Goal: Task Accomplishment & Management: Manage account settings

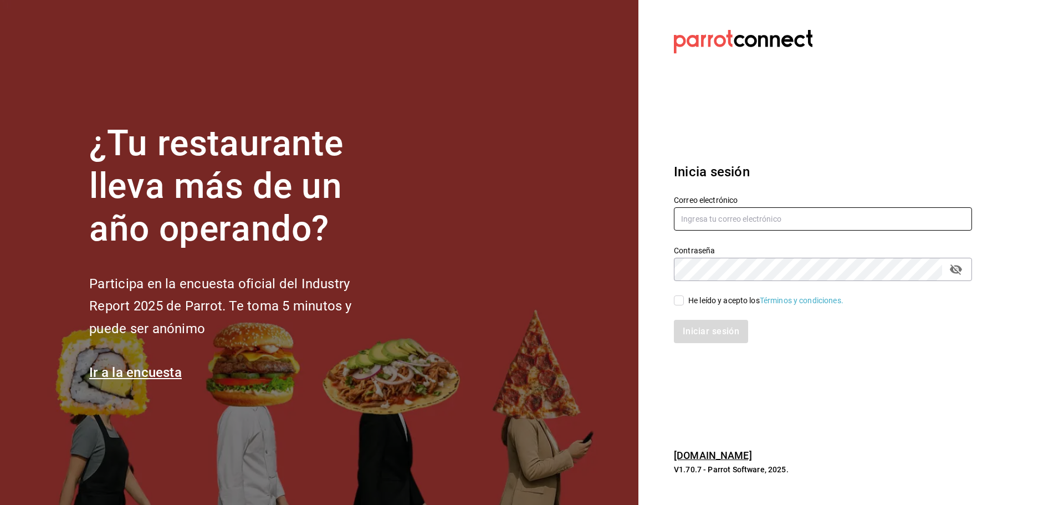
click at [716, 211] on input "text" at bounding box center [823, 218] width 298 height 23
paste input "[EMAIL_ADDRESS][DOMAIN_NAME]"
type input "[EMAIL_ADDRESS][DOMAIN_NAME]"
click at [954, 273] on icon "passwordField" at bounding box center [956, 269] width 12 height 11
click at [561, 282] on div "¿Tu restaurante lleva más de un año operando? Participa en la encuesta oficial …" at bounding box center [532, 252] width 1064 height 505
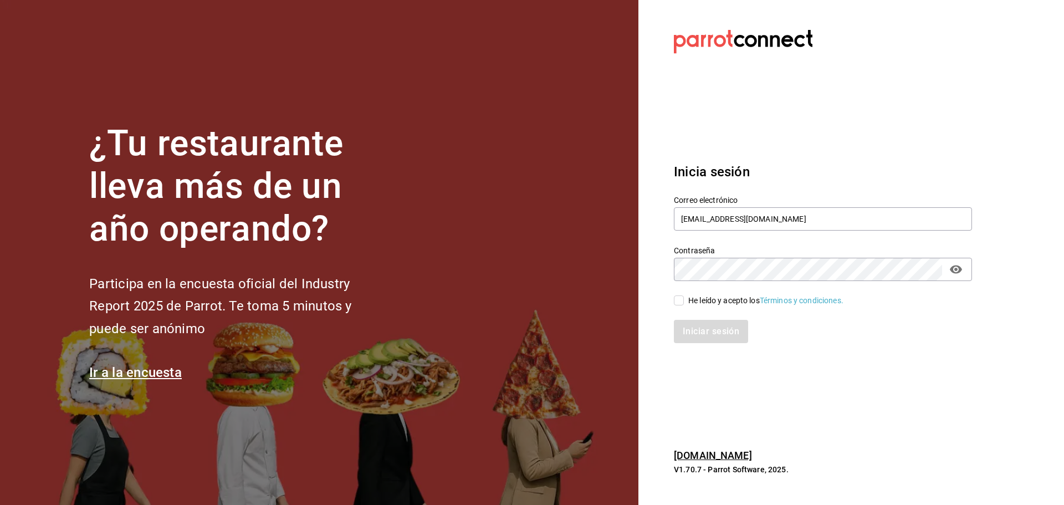
click at [678, 303] on input "He leído y acepto los Términos y condiciones." at bounding box center [679, 300] width 10 height 10
checkbox input "true"
click at [688, 324] on button "Iniciar sesión" at bounding box center [711, 331] width 75 height 23
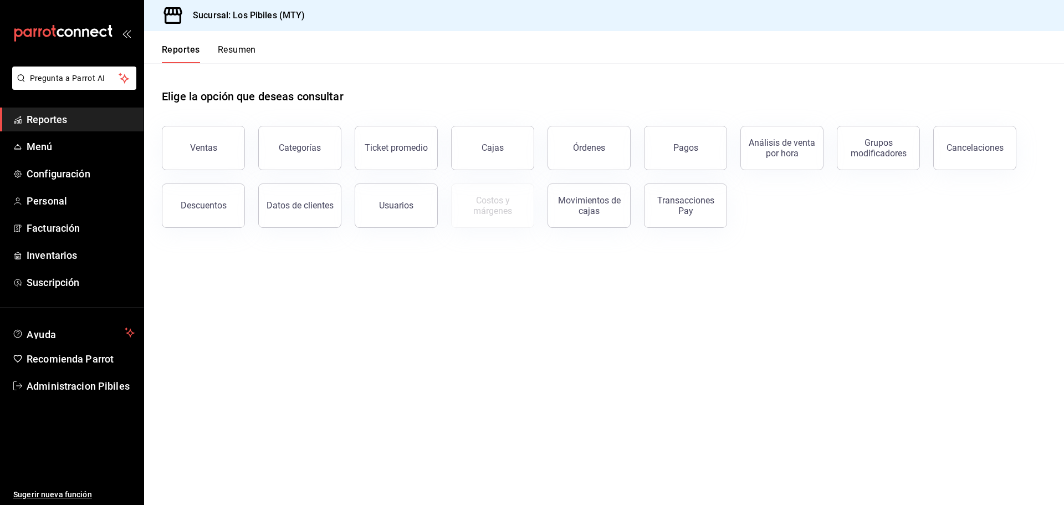
click at [695, 298] on main "Elige la opción que deseas consultar Ventas Categorías Ticket promedio Cajas Ór…" at bounding box center [604, 284] width 920 height 442
click at [391, 207] on div "Usuarios" at bounding box center [396, 205] width 34 height 11
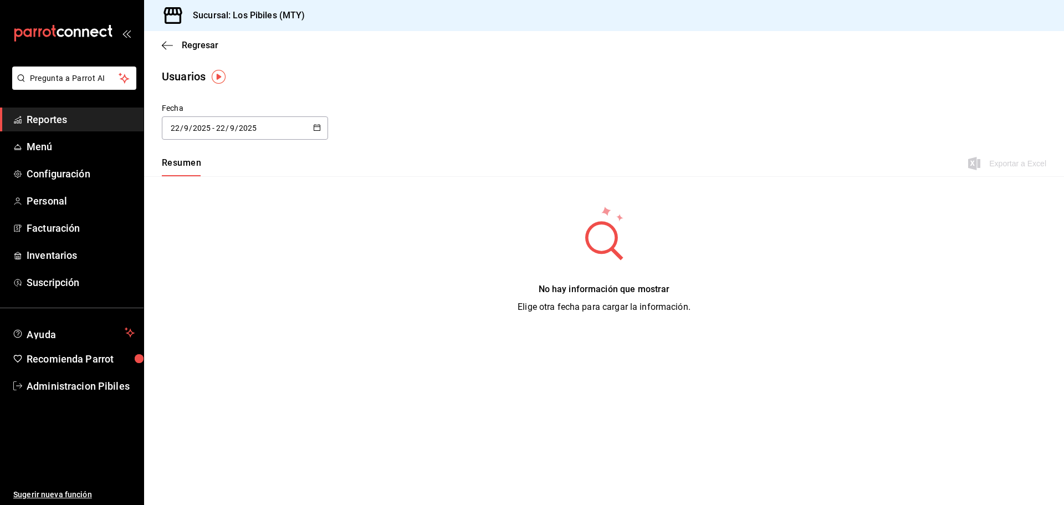
click at [313, 126] on div "2025-09-22 22 / 9 / 2025 - 2025-09-22 22 / 9 / 2025" at bounding box center [245, 127] width 166 height 23
click at [315, 126] on \(Stroke\) "button" at bounding box center [317, 126] width 6 height 1
click at [205, 280] on li "Rango de fechas" at bounding box center [214, 287] width 105 height 25
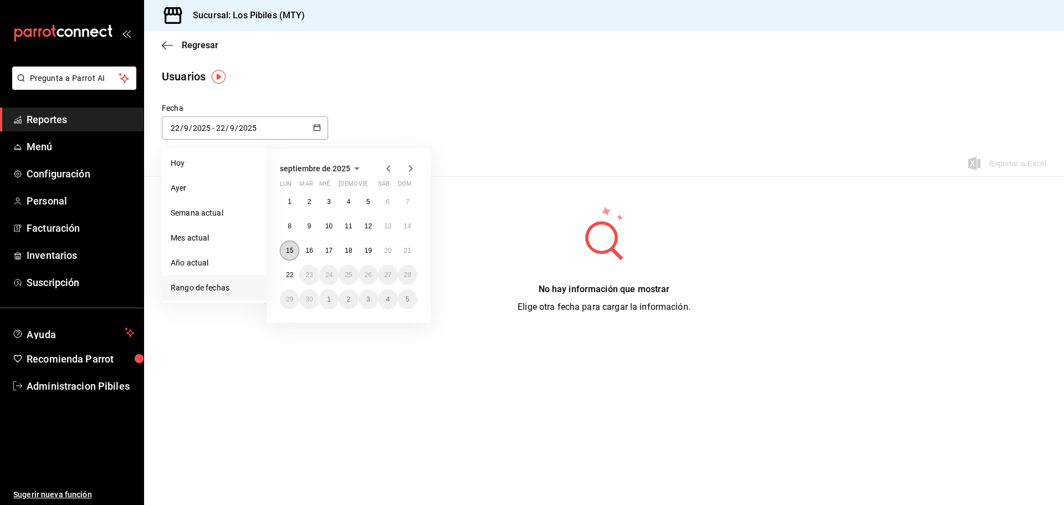
click at [291, 256] on button "15" at bounding box center [289, 251] width 19 height 20
click at [286, 277] on abbr "22" at bounding box center [289, 275] width 7 height 8
type input "2025-09-15"
type input "15"
